Goal: Use online tool/utility: Utilize a website feature to perform a specific function

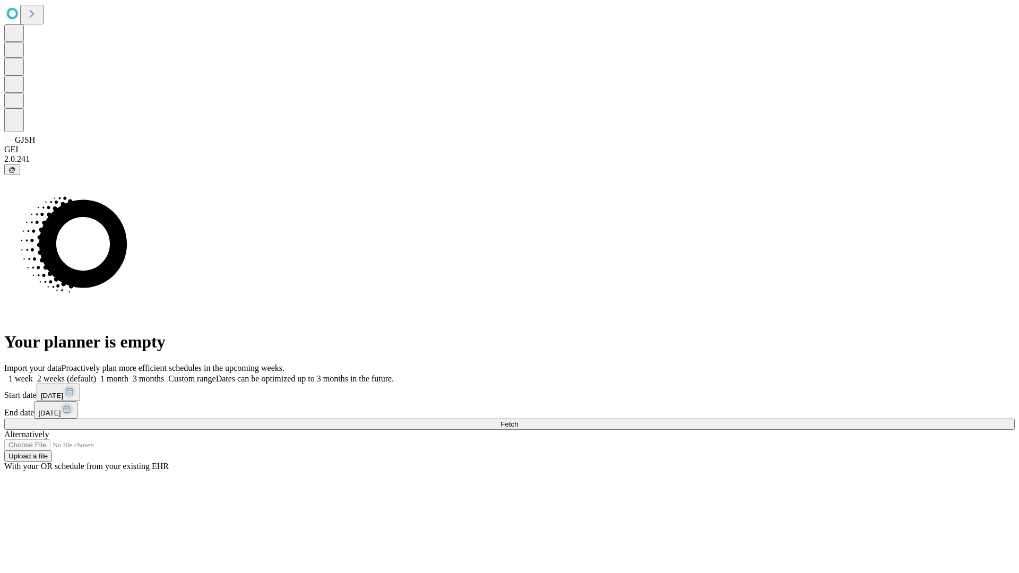
click at [518, 420] on span "Fetch" at bounding box center [509, 424] width 18 height 8
